Goal: Navigation & Orientation: Understand site structure

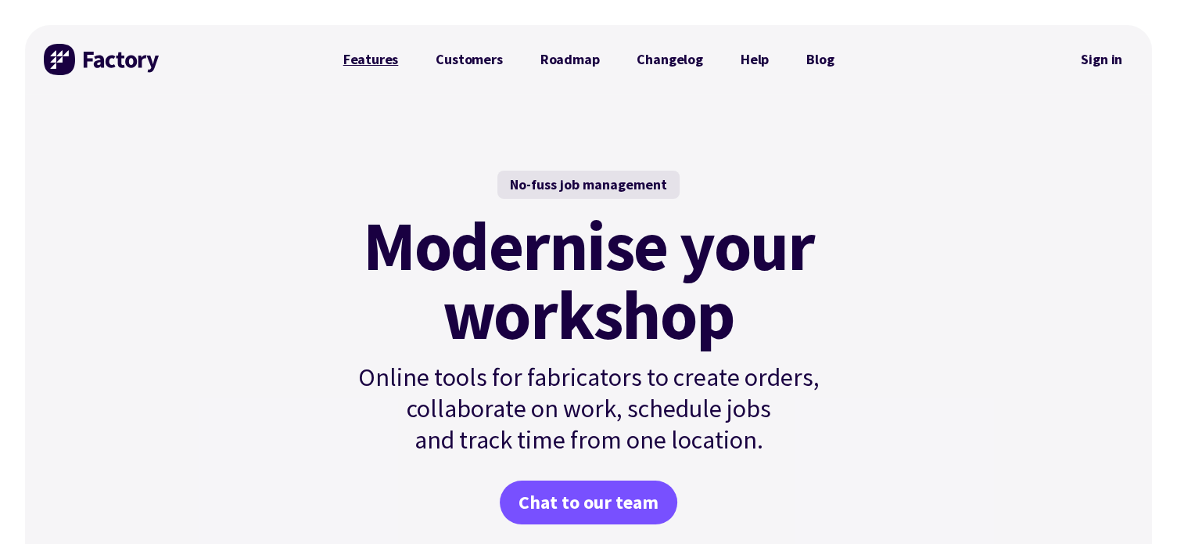
click at [360, 52] on link "Features" at bounding box center [371, 59] width 93 height 31
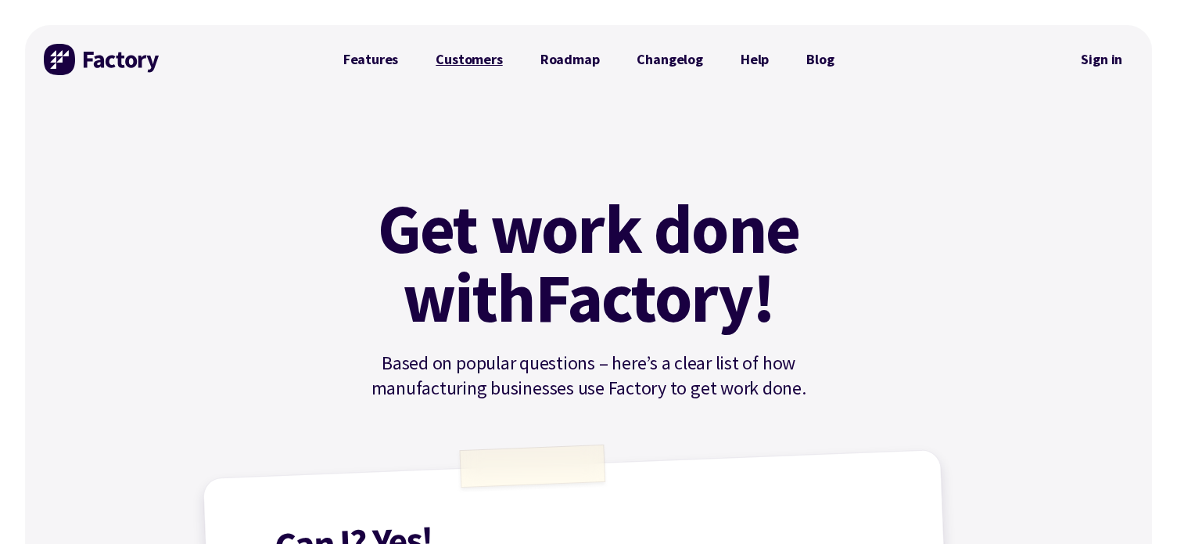
click at [469, 65] on link "Customers" at bounding box center [469, 59] width 104 height 31
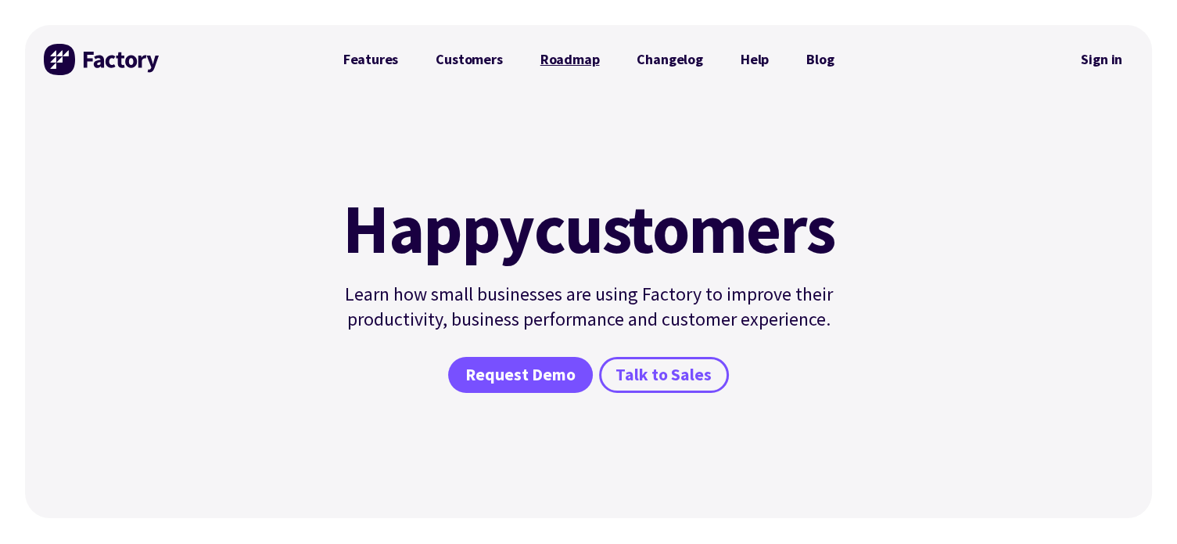
click at [582, 62] on link "Roadmap" at bounding box center [570, 59] width 97 height 31
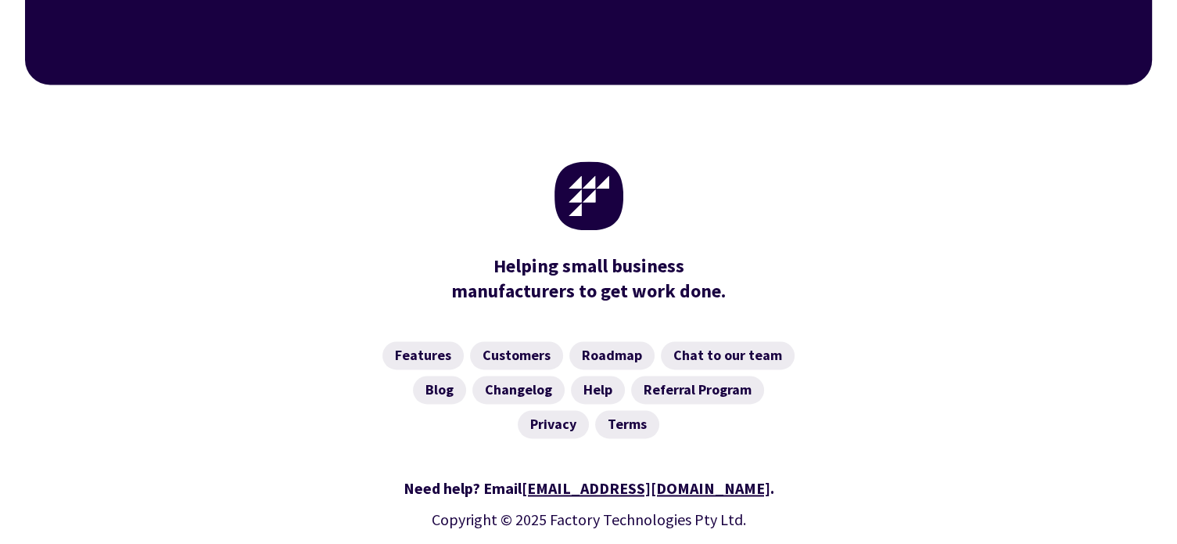
scroll to position [2502, 0]
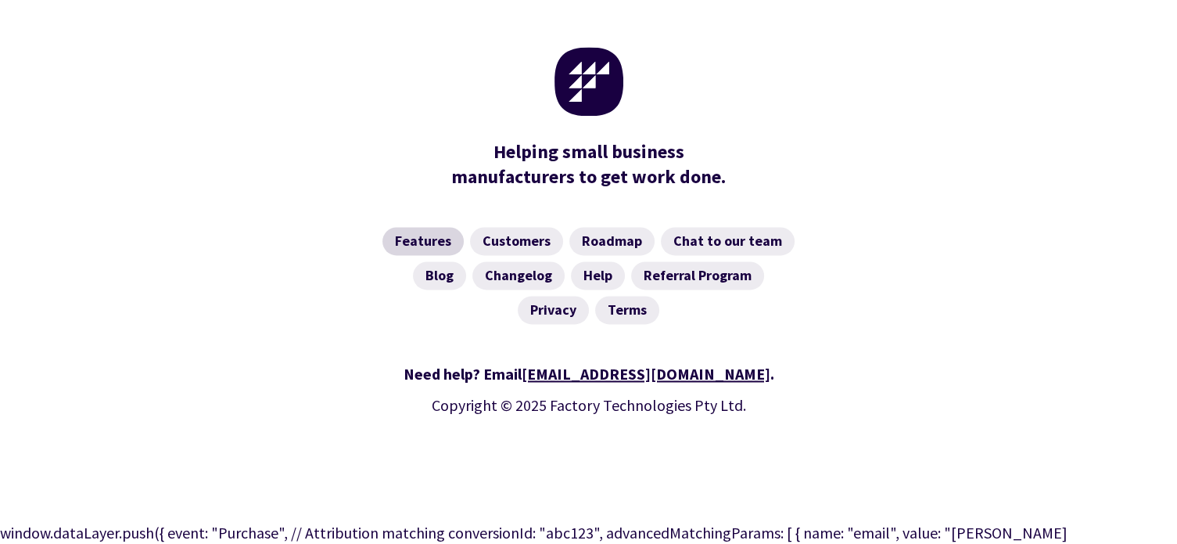
click at [426, 227] on link "Features" at bounding box center [423, 241] width 81 height 28
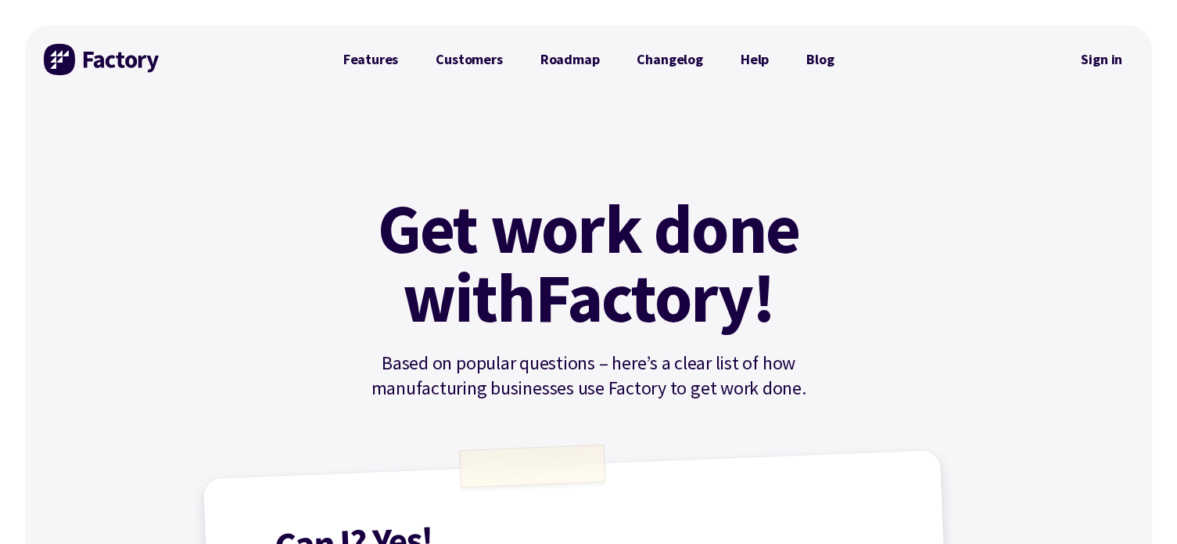
click at [139, 52] on img at bounding box center [102, 59] width 117 height 31
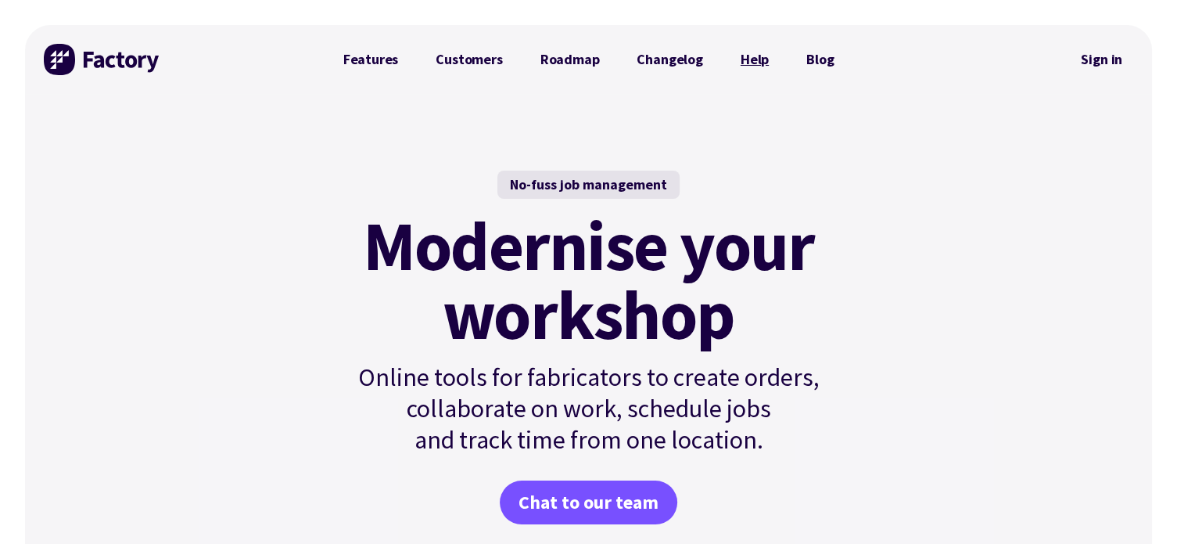
click at [742, 57] on link "Help" at bounding box center [755, 59] width 66 height 31
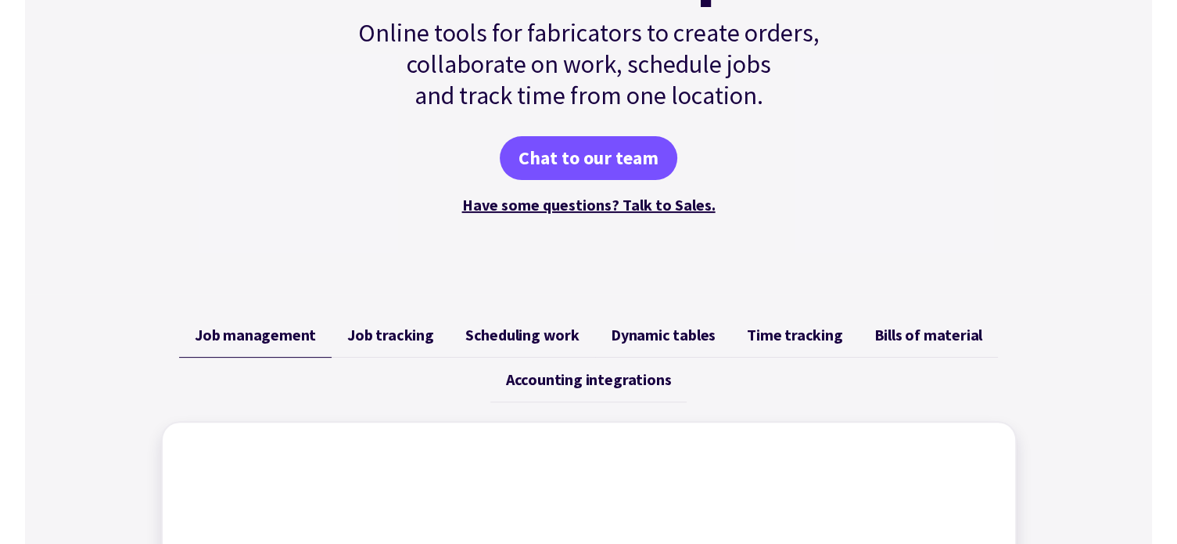
scroll to position [391, 0]
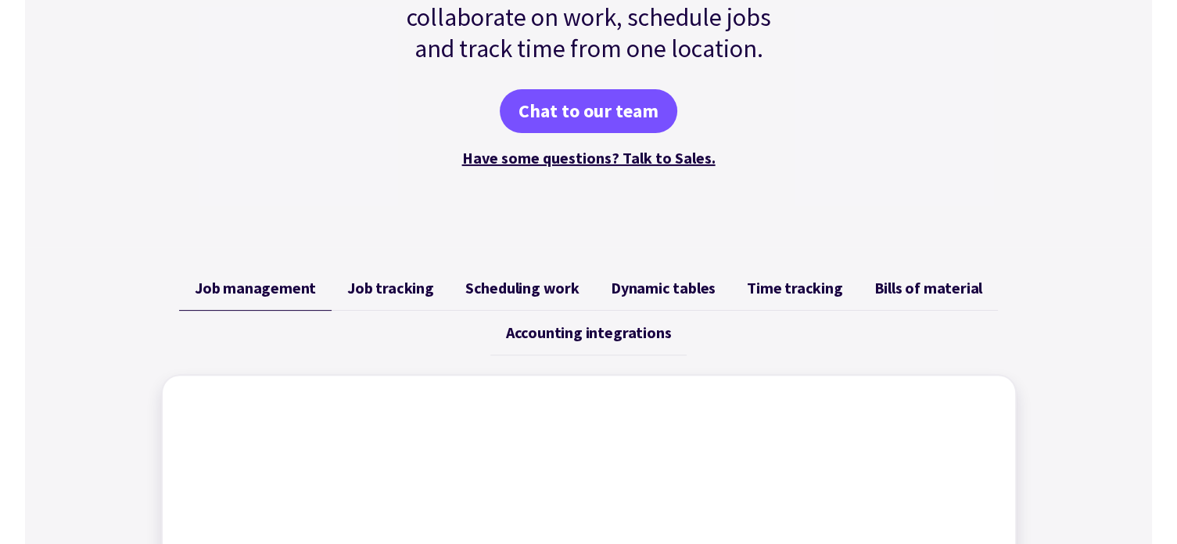
click at [426, 293] on span "Job tracking" at bounding box center [390, 288] width 87 height 19
click at [757, 291] on span "Time tracking" at bounding box center [794, 288] width 95 height 19
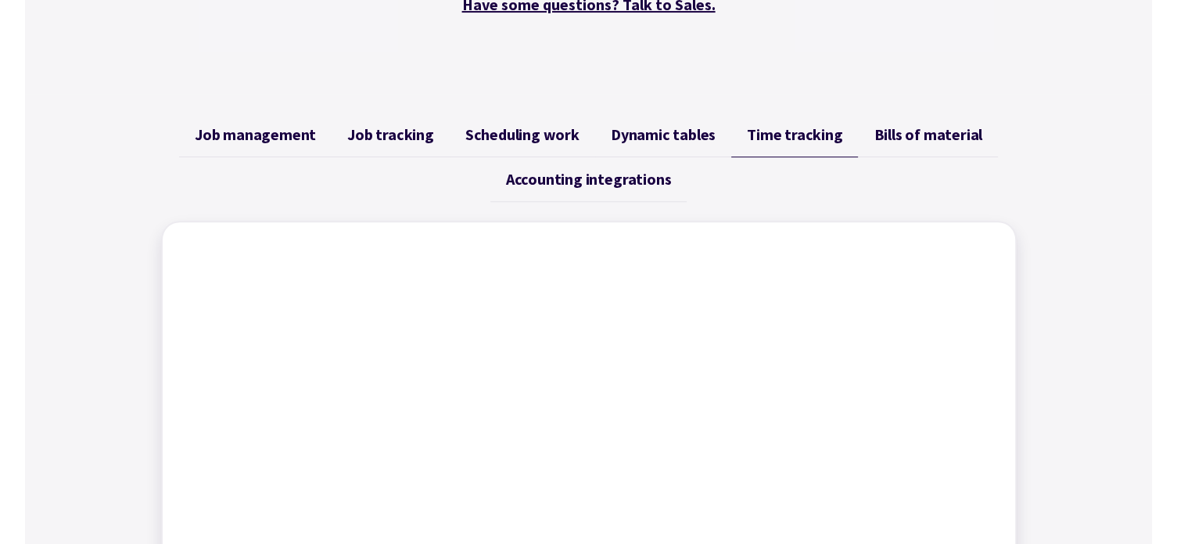
scroll to position [626, 0]
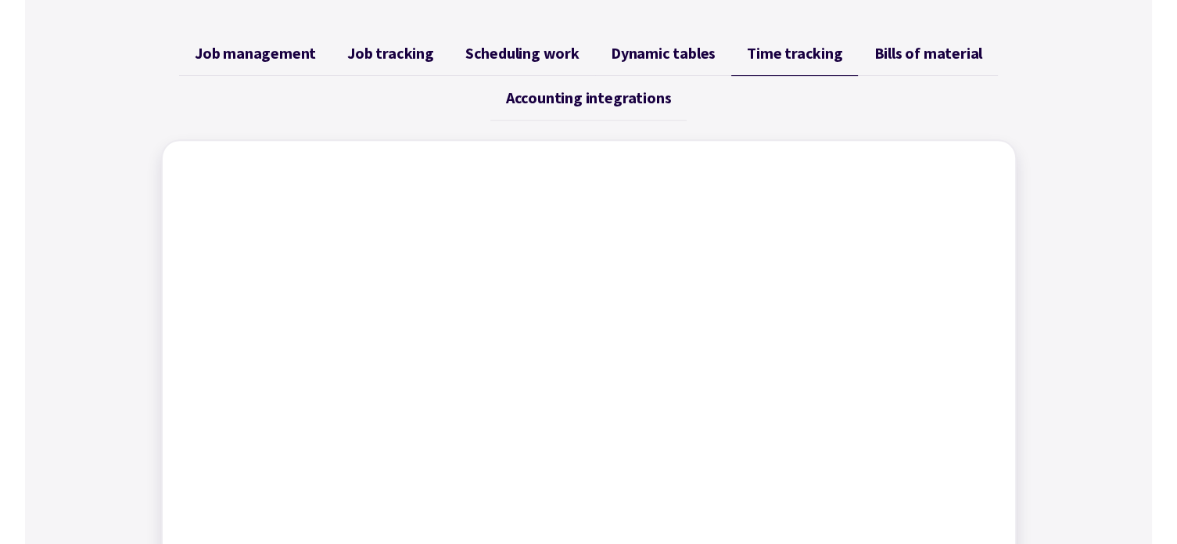
click at [570, 112] on link "Accounting integrations" at bounding box center [589, 98] width 196 height 45
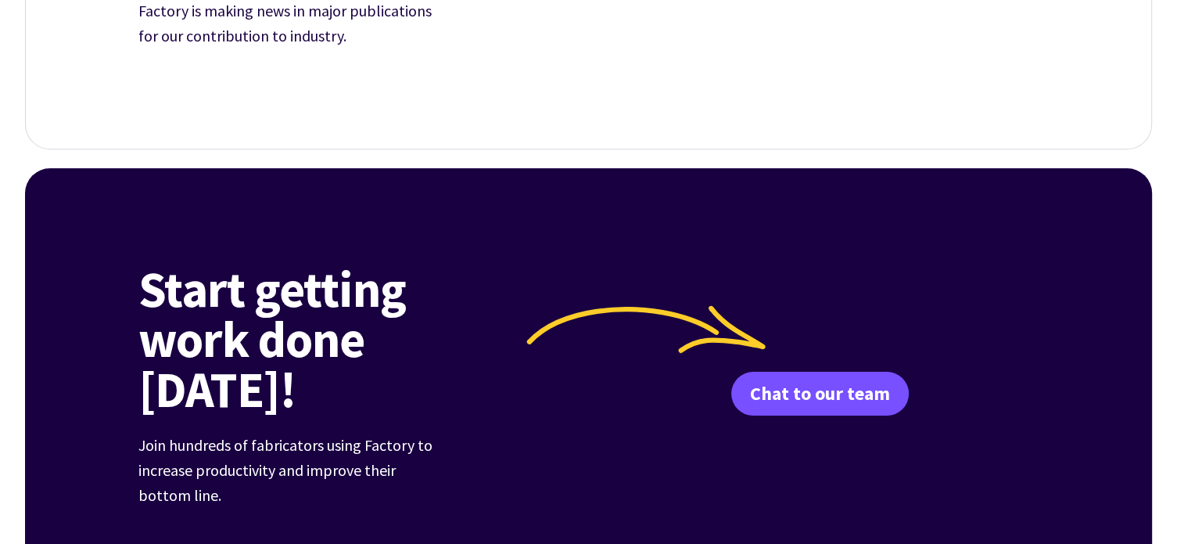
scroll to position [5806, 0]
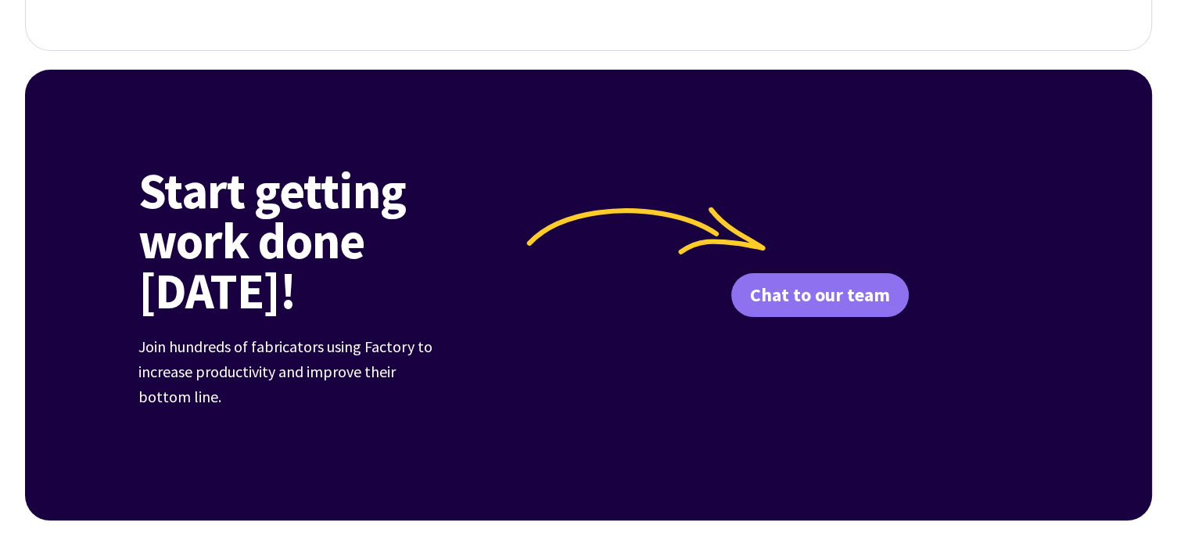
click at [785, 284] on link "Chat to our team" at bounding box center [820, 295] width 178 height 44
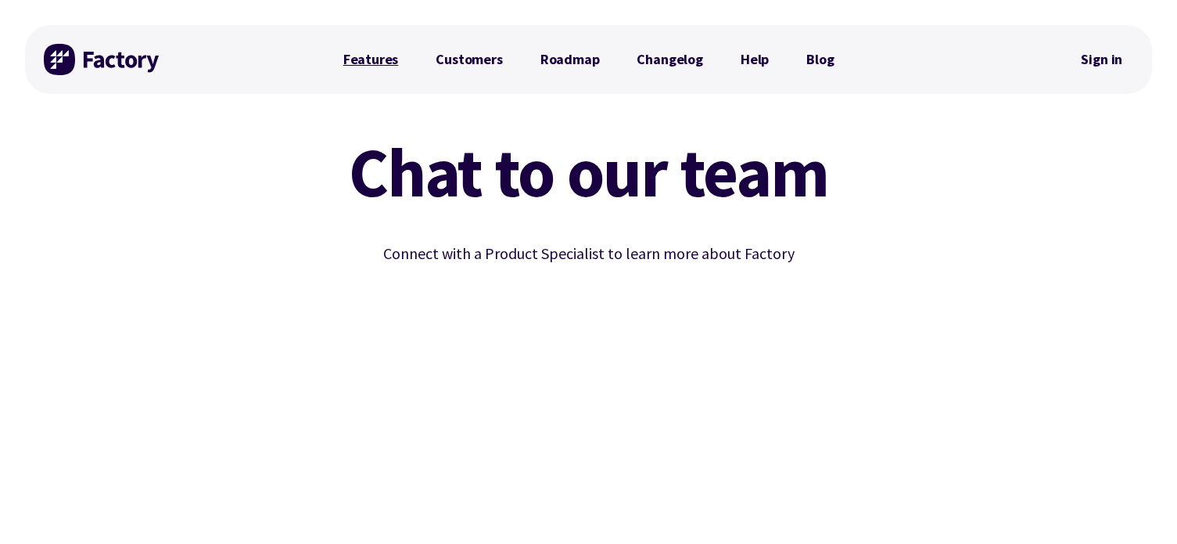
click at [378, 55] on link "Features" at bounding box center [371, 59] width 93 height 31
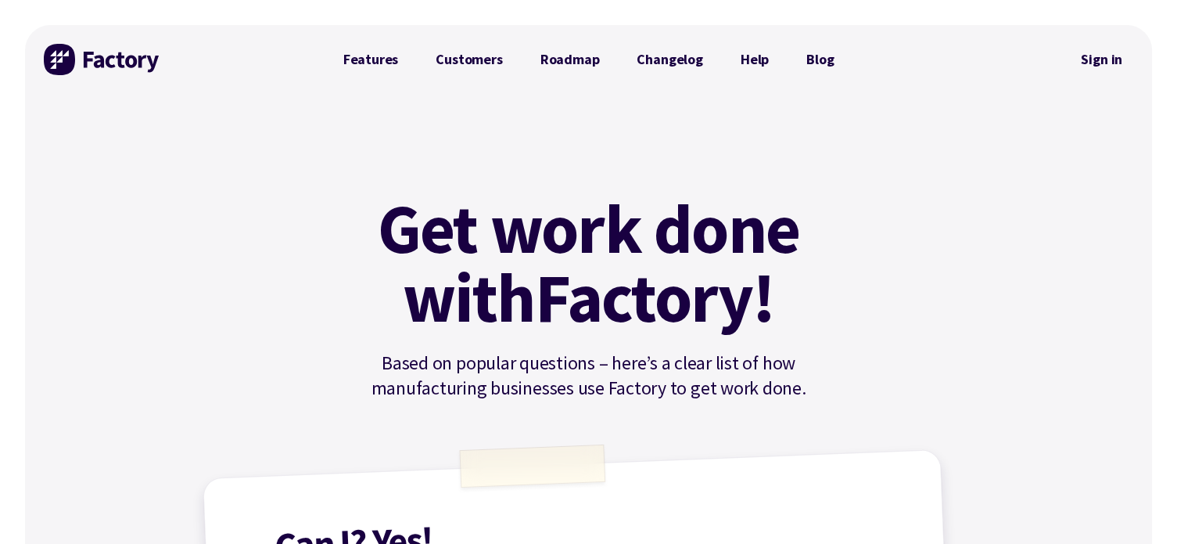
click at [114, 45] on img at bounding box center [102, 59] width 117 height 31
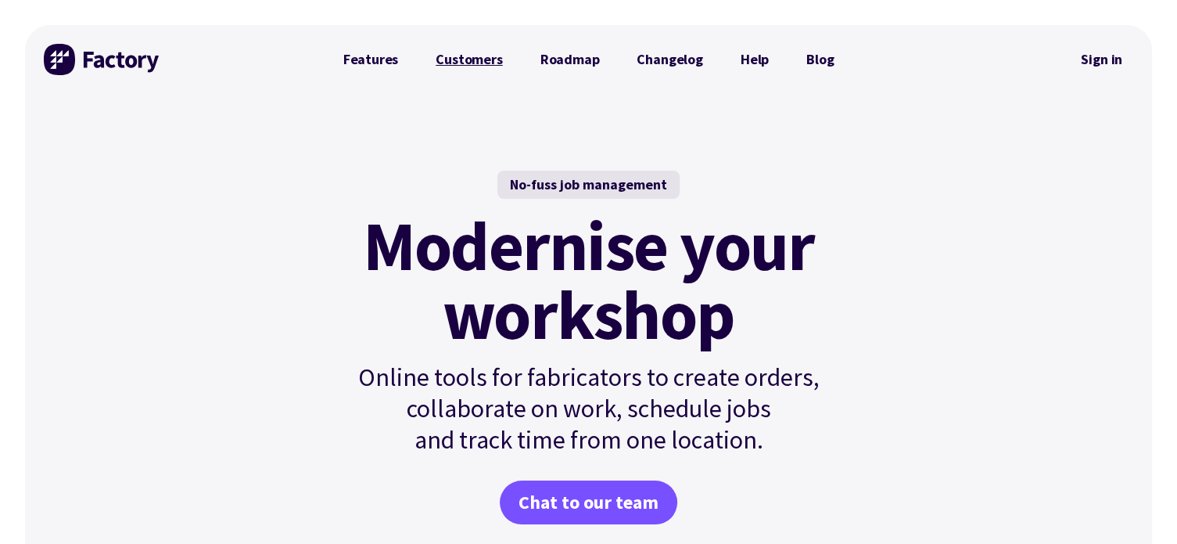
click at [472, 62] on link "Customers" at bounding box center [469, 59] width 104 height 31
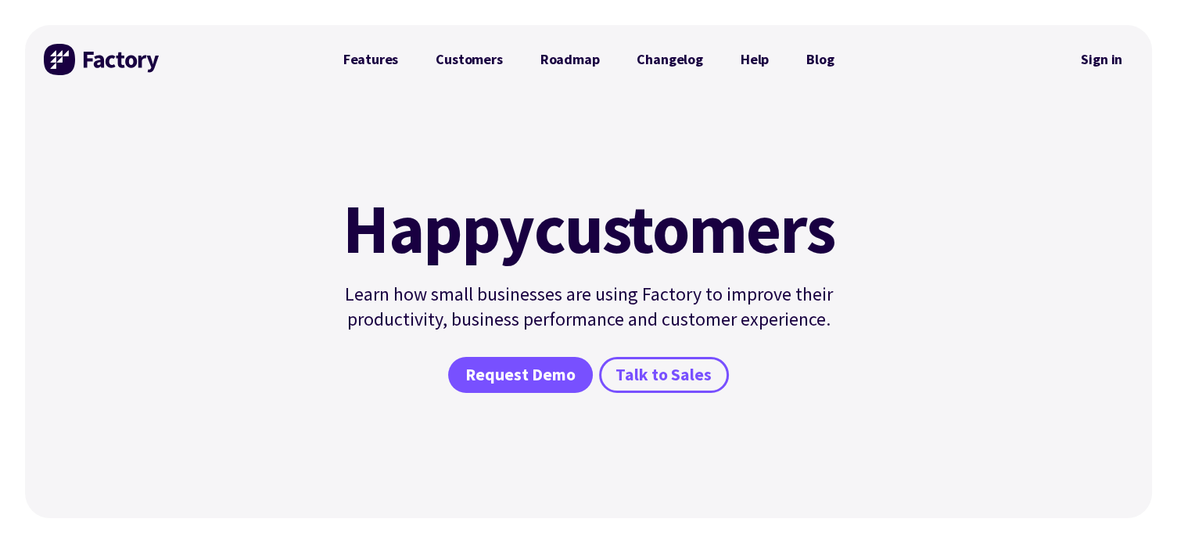
click at [118, 56] on img at bounding box center [102, 59] width 117 height 31
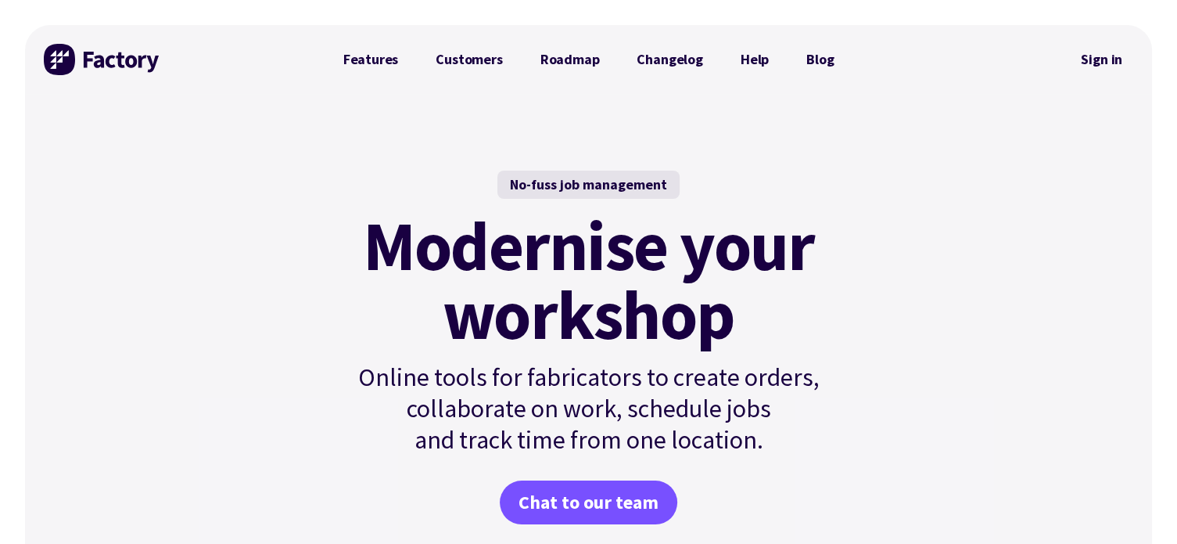
click at [127, 53] on img at bounding box center [102, 59] width 117 height 31
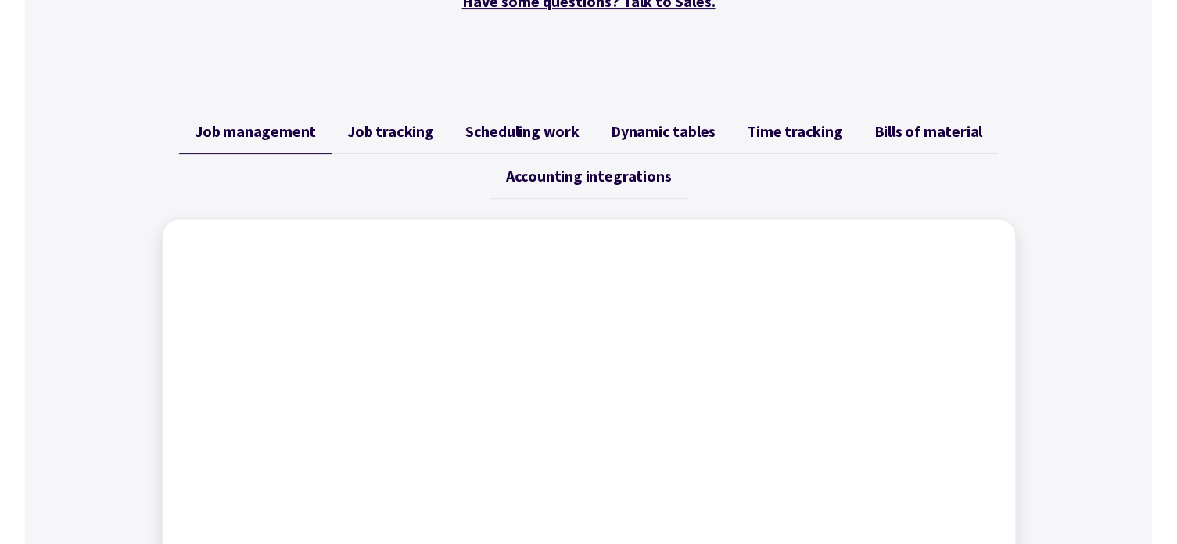
click at [404, 131] on span "Job tracking" at bounding box center [390, 131] width 87 height 19
click at [536, 131] on span "Scheduling work" at bounding box center [522, 131] width 114 height 19
click at [649, 137] on span "Dynamic tables" at bounding box center [663, 131] width 105 height 19
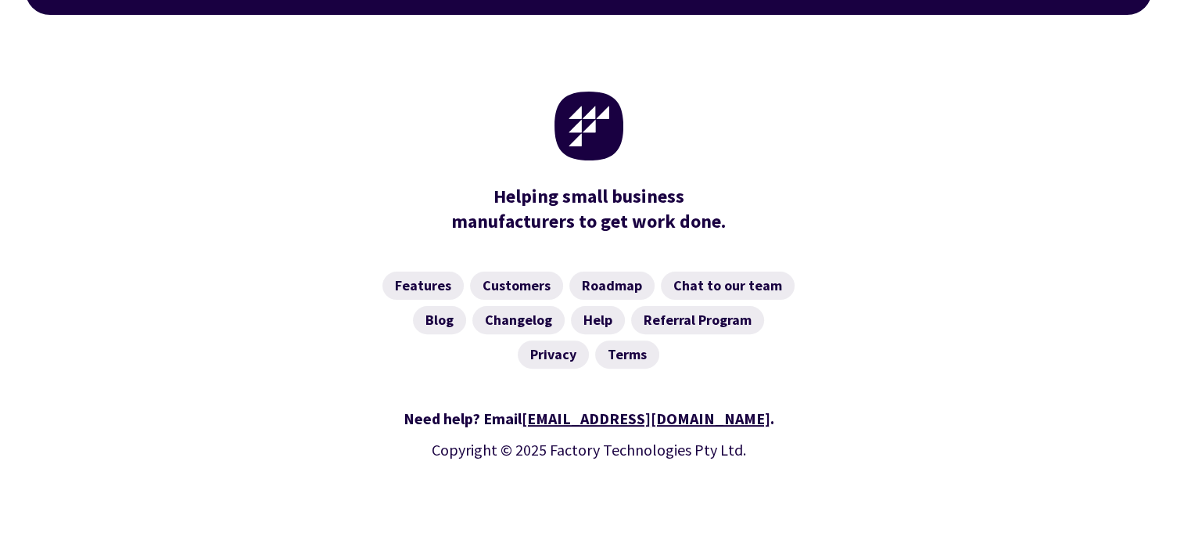
scroll to position [6353, 0]
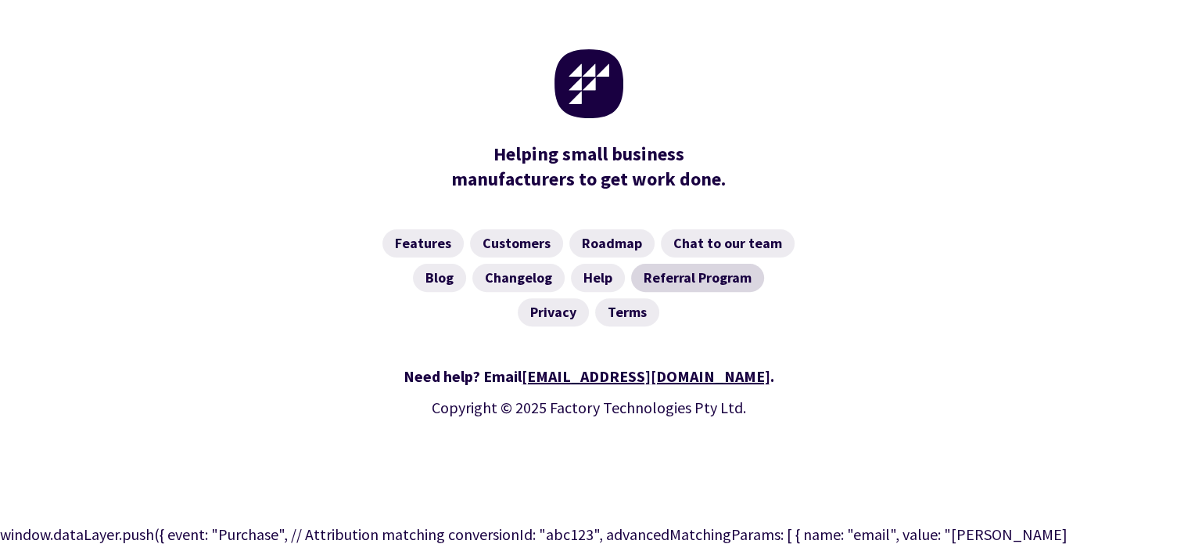
click at [713, 264] on link "Referral Program" at bounding box center [697, 278] width 133 height 28
